Goal: Task Accomplishment & Management: Manage account settings

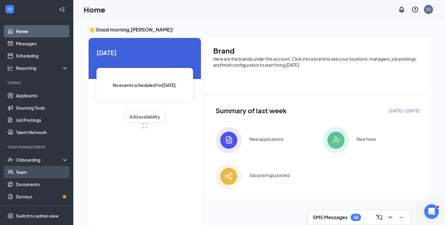
click at [38, 168] on link "Team" at bounding box center [42, 172] width 52 height 12
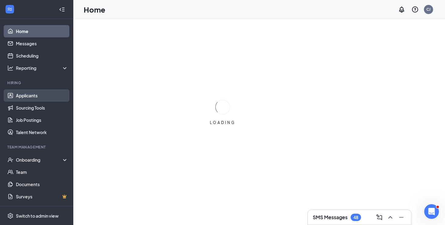
click at [43, 96] on link "Applicants" at bounding box center [42, 95] width 52 height 12
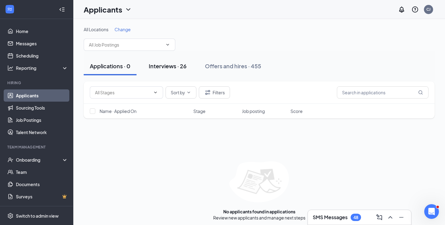
click at [171, 67] on div "Interviews · 26" at bounding box center [168, 66] width 38 height 8
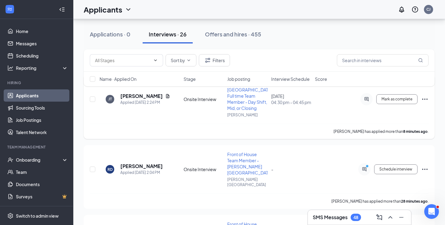
scroll to position [94, 0]
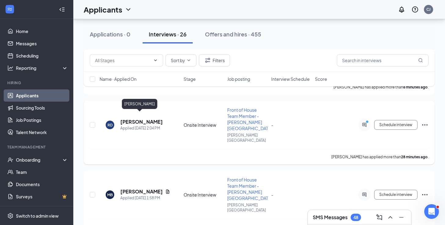
click at [143, 119] on h5 "Riley Donna" at bounding box center [141, 121] width 42 height 7
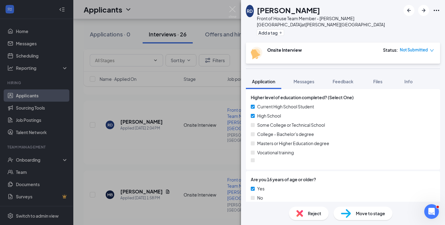
scroll to position [639, 0]
click at [237, 17] on div "RD Riley Donna Front of House Team Member - Godley Station at Godley Station Ad…" at bounding box center [222, 112] width 445 height 225
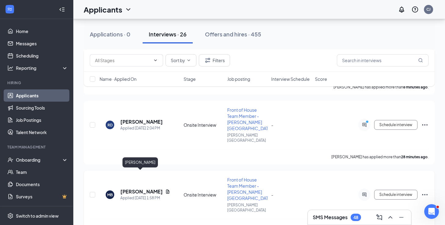
click at [130, 188] on h5 "Michael Beale" at bounding box center [141, 191] width 42 height 7
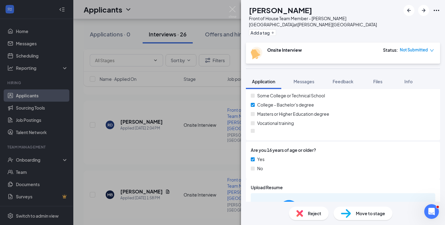
scroll to position [656, 0]
click at [323, 193] on div "6c6f6c2d2610336fe51a43bcf2e5a5ef.pdf" at bounding box center [343, 223] width 185 height 60
click at [321, 220] on div "6c6f6c2d2610336fe51a43bcf2e5a5ef.pdf" at bounding box center [331, 222] width 46 height 5
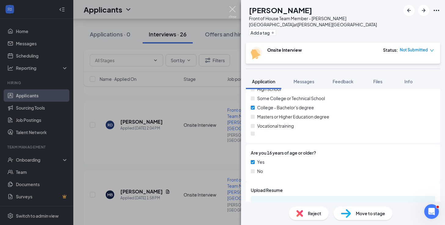
click at [233, 10] on img at bounding box center [233, 12] width 8 height 12
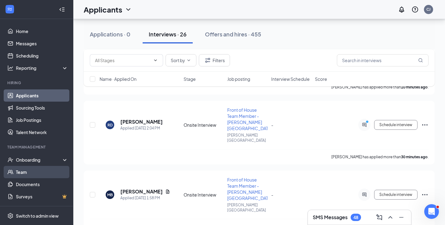
click at [21, 170] on link "Team" at bounding box center [42, 172] width 52 height 12
